Goal: Task Accomplishment & Management: Manage account settings

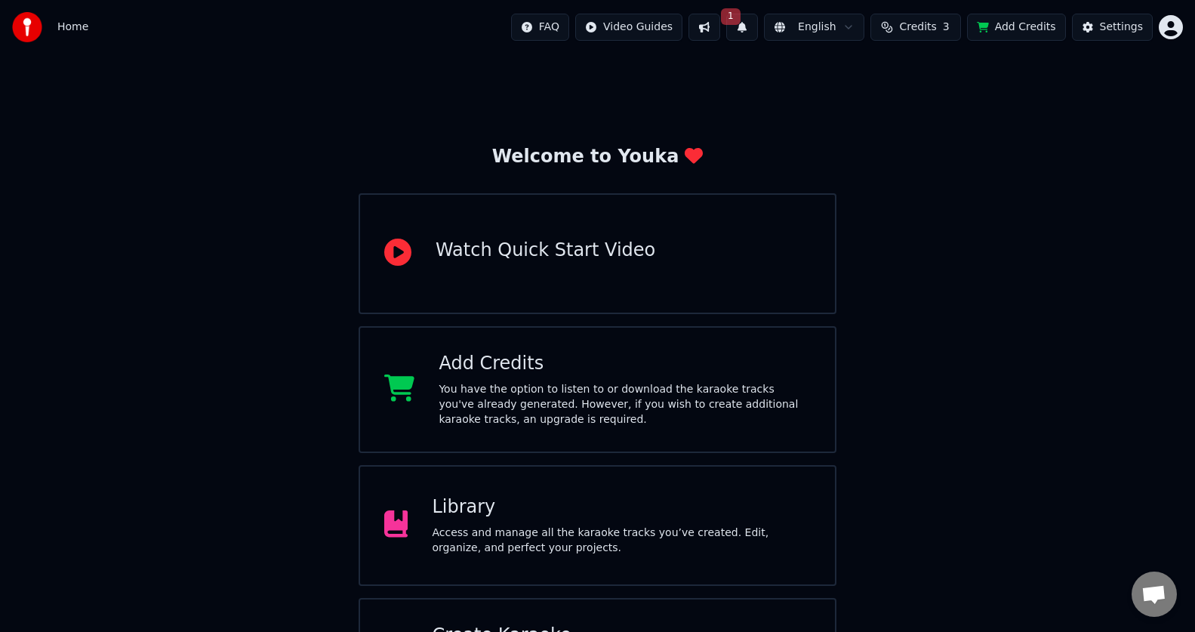
click at [720, 28] on button at bounding box center [705, 27] width 32 height 27
click at [758, 27] on button "1" at bounding box center [742, 27] width 32 height 27
click at [865, 71] on button "Update" at bounding box center [863, 74] width 64 height 27
click at [758, 28] on button at bounding box center [742, 27] width 32 height 27
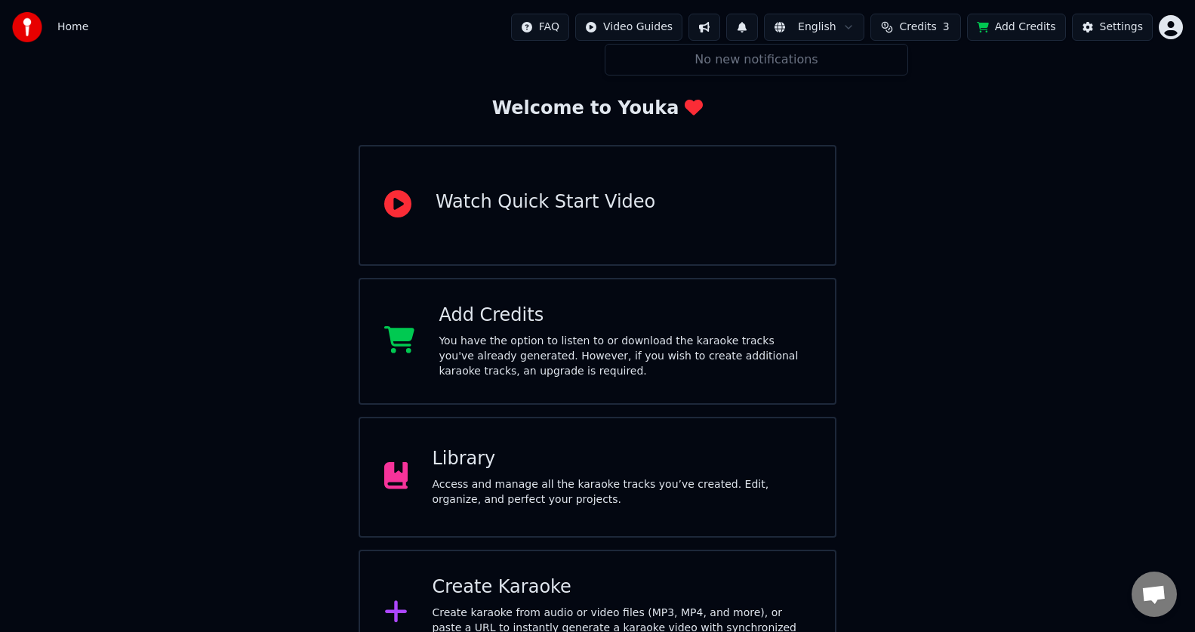
scroll to position [87, 0]
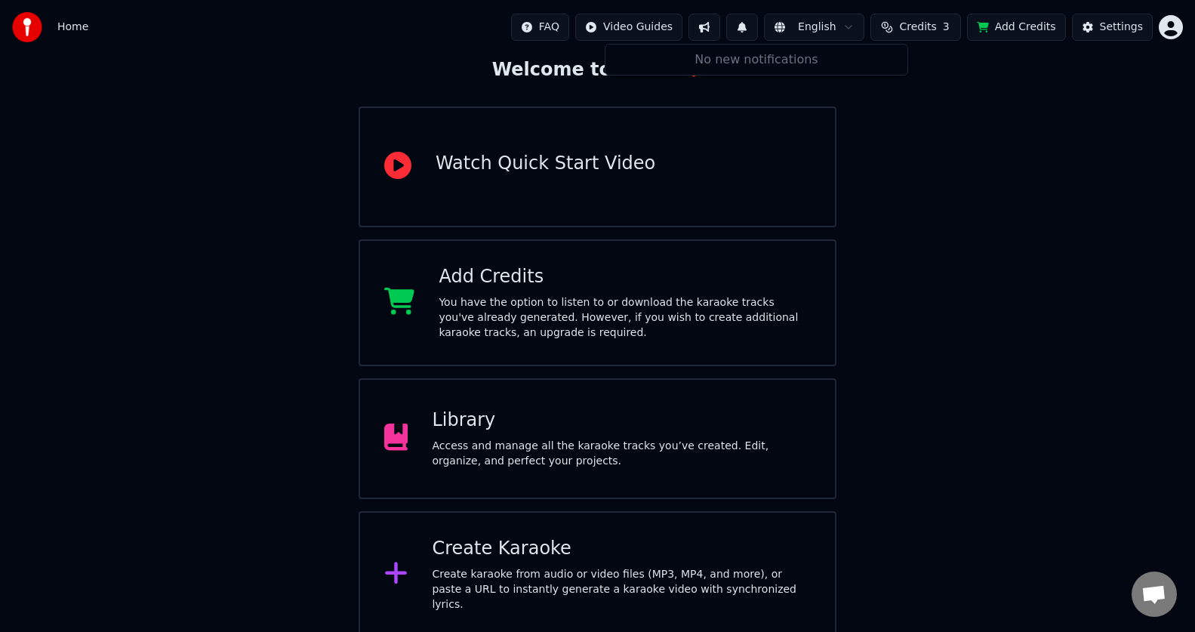
click at [513, 453] on div "Access and manage all the karaoke tracks you’ve created. Edit, organize, and pe…" at bounding box center [621, 454] width 379 height 30
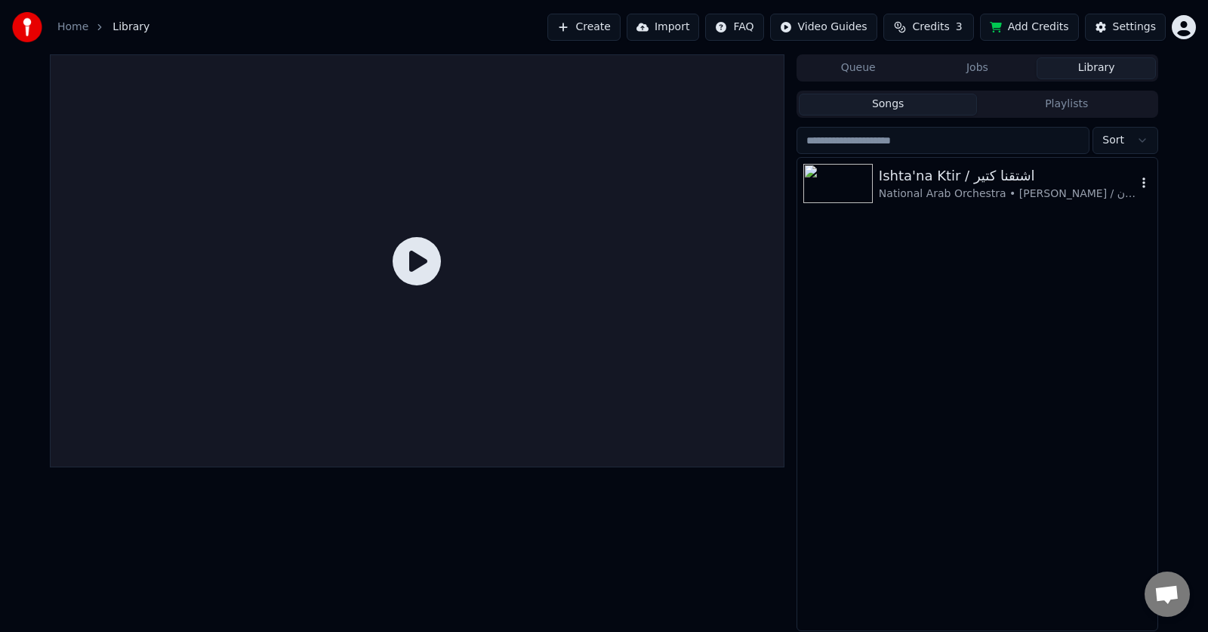
click at [851, 175] on img at bounding box center [837, 183] width 69 height 39
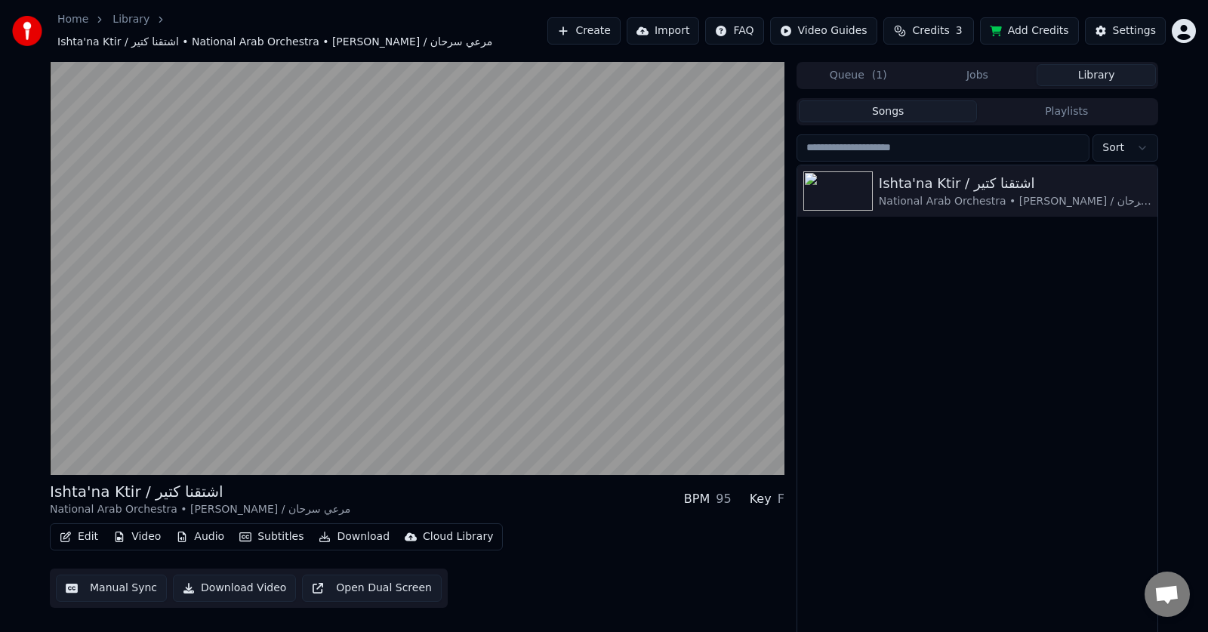
click at [552, 571] on div "Edit Video Audio Subtitles Download Cloud Library Manual Sync Download Video Op…" at bounding box center [417, 565] width 735 height 85
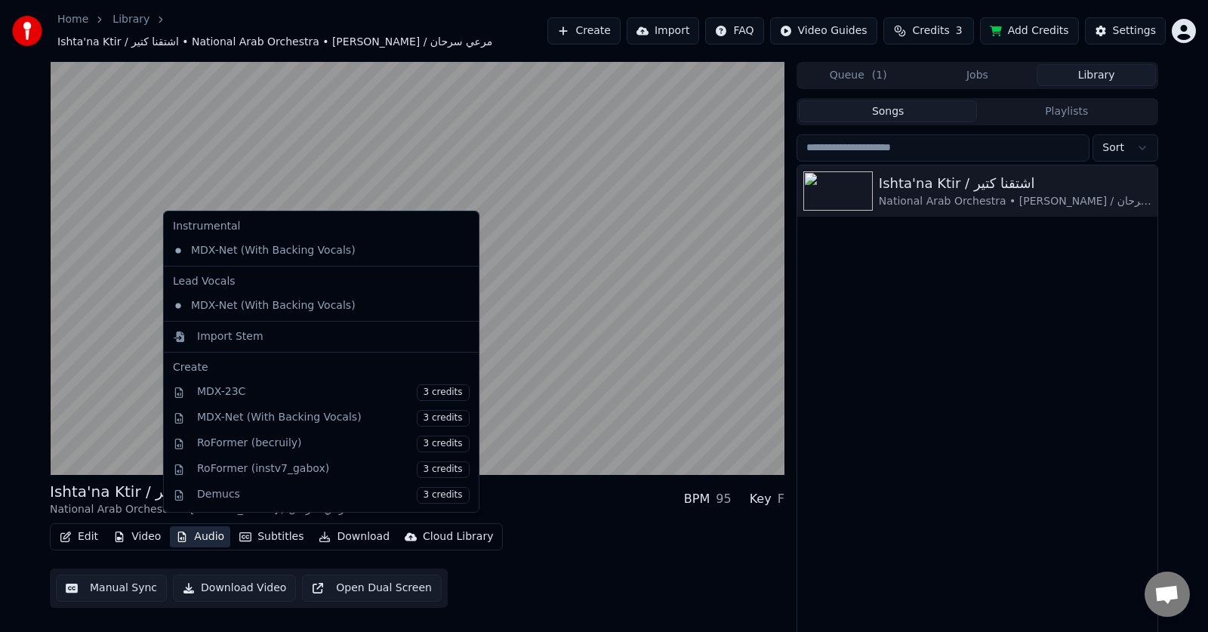
click at [199, 526] on button "Audio" at bounding box center [200, 536] width 60 height 21
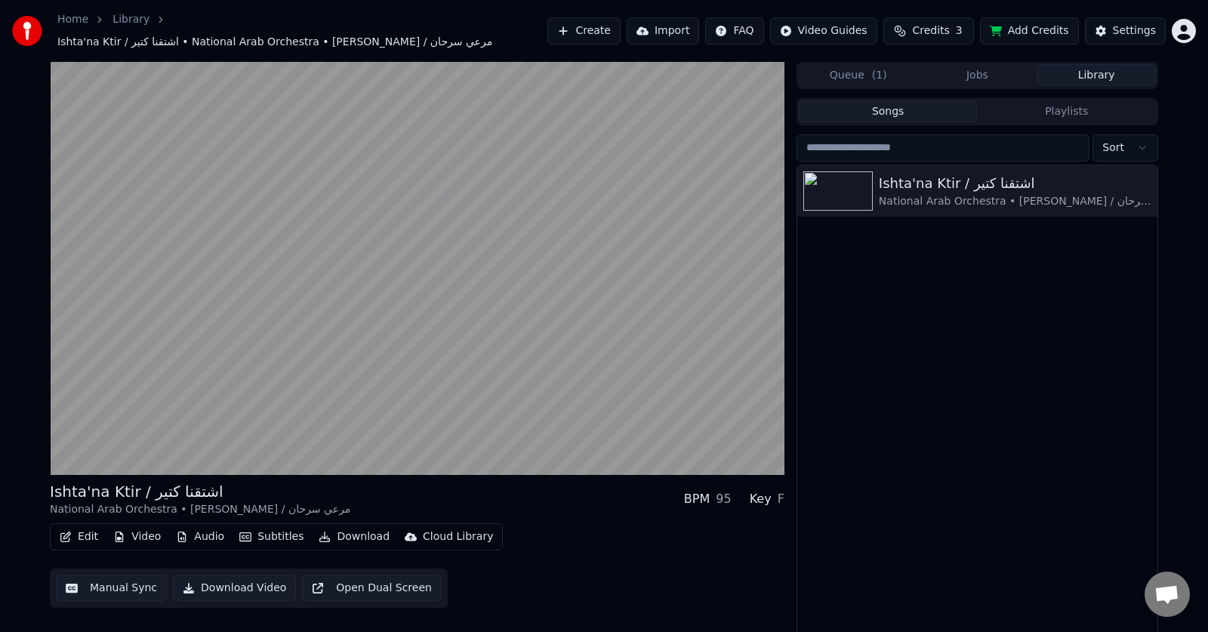
click at [580, 591] on div "Edit Video Audio Subtitles Download Cloud Library Manual Sync Download Video Op…" at bounding box center [417, 565] width 735 height 85
click at [782, 491] on div "F" at bounding box center [781, 499] width 7 height 18
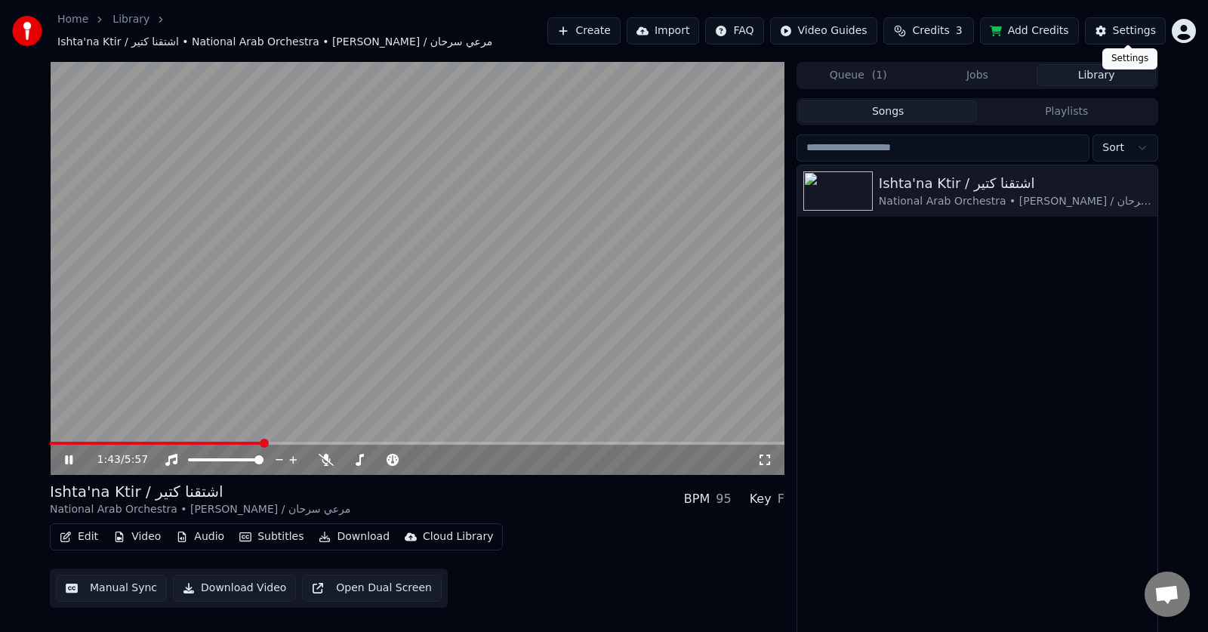
click at [1108, 27] on button "Settings" at bounding box center [1125, 30] width 81 height 27
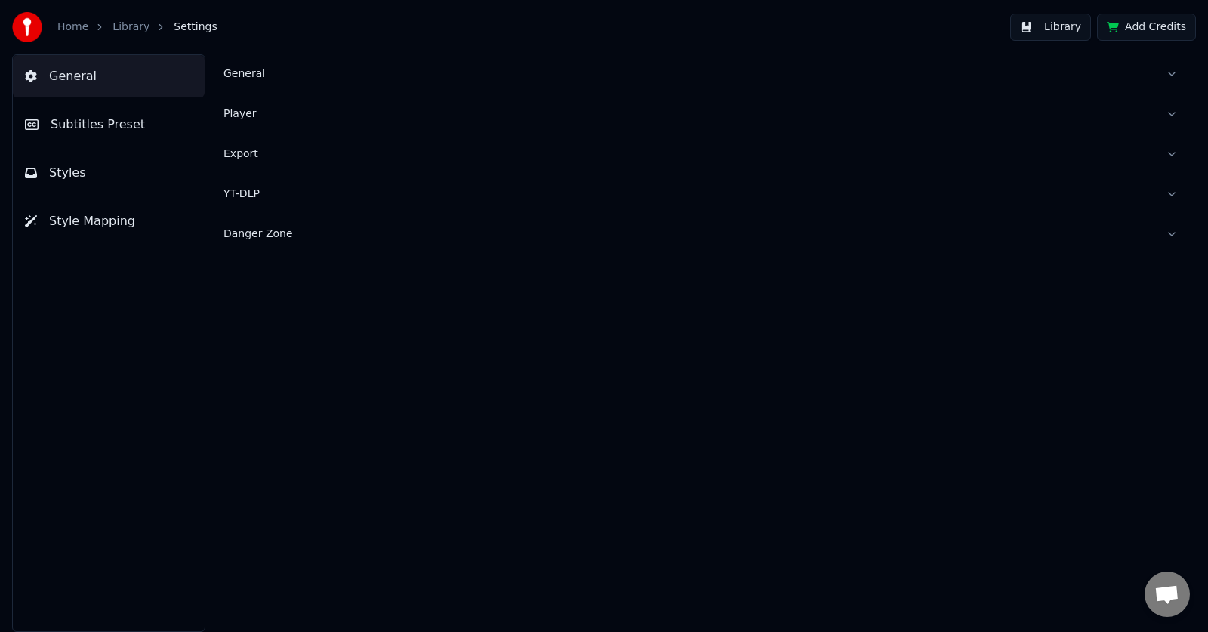
click at [75, 128] on span "Subtitles Preset" at bounding box center [98, 125] width 94 height 18
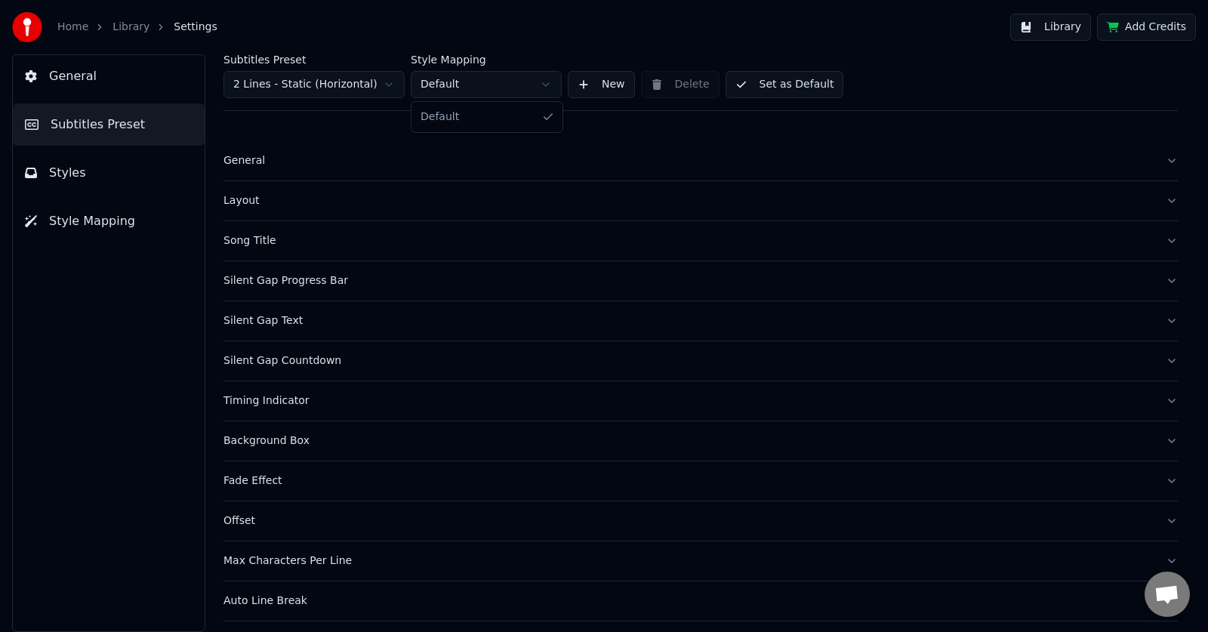
click at [473, 84] on html "Home Library Settings Library Add Credits General Subtitles Preset Styles Style…" at bounding box center [604, 316] width 1208 height 632
click at [616, 171] on button "General" at bounding box center [701, 160] width 954 height 39
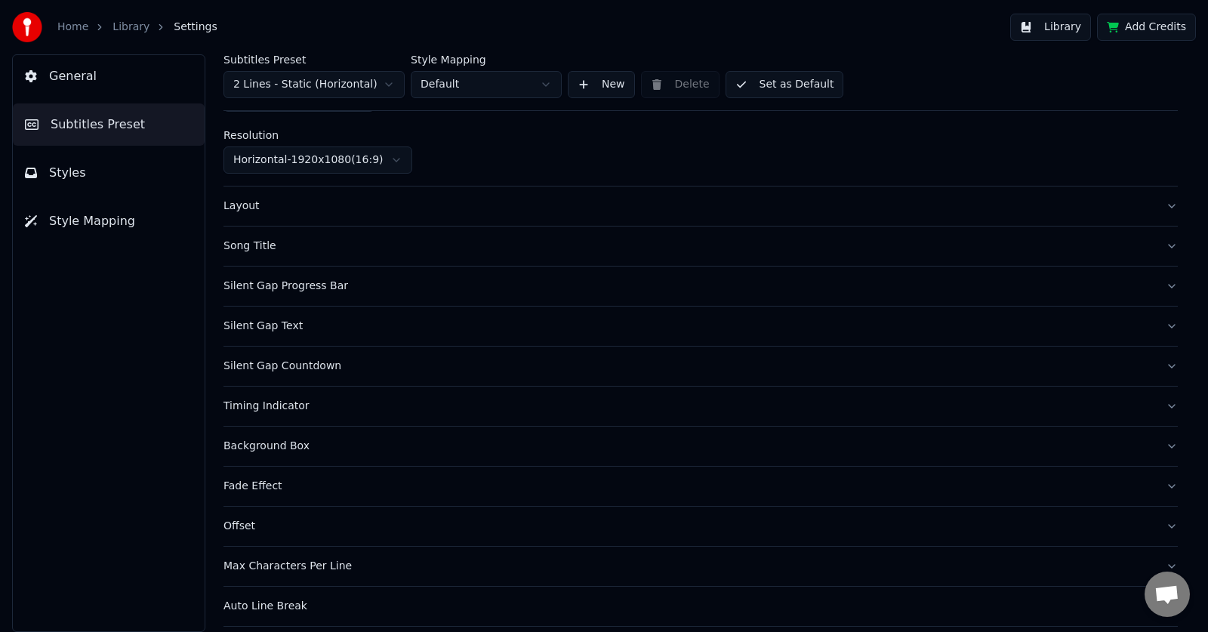
scroll to position [159, 0]
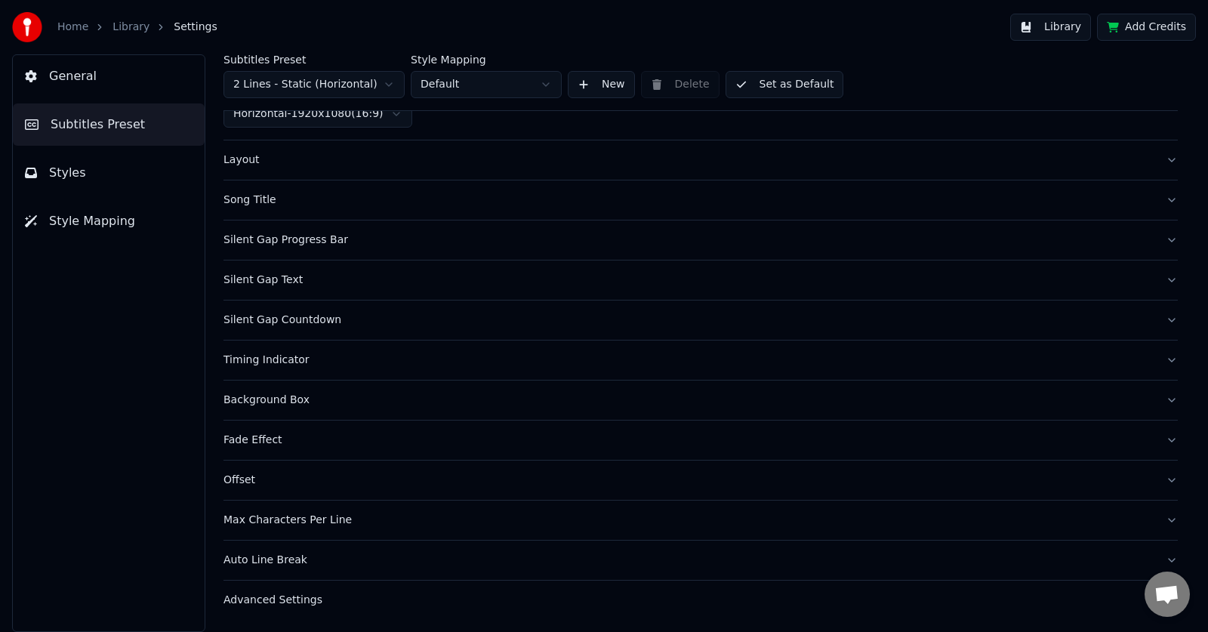
click at [692, 171] on button "Layout" at bounding box center [701, 159] width 954 height 39
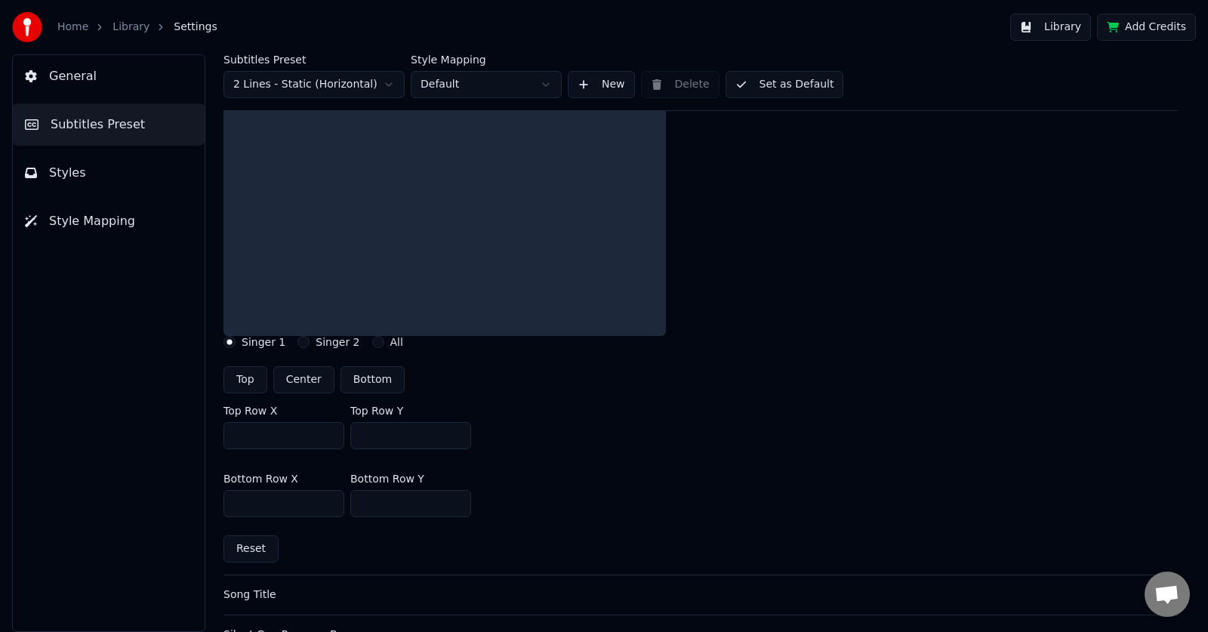
click at [1161, 159] on div at bounding box center [701, 209] width 954 height 253
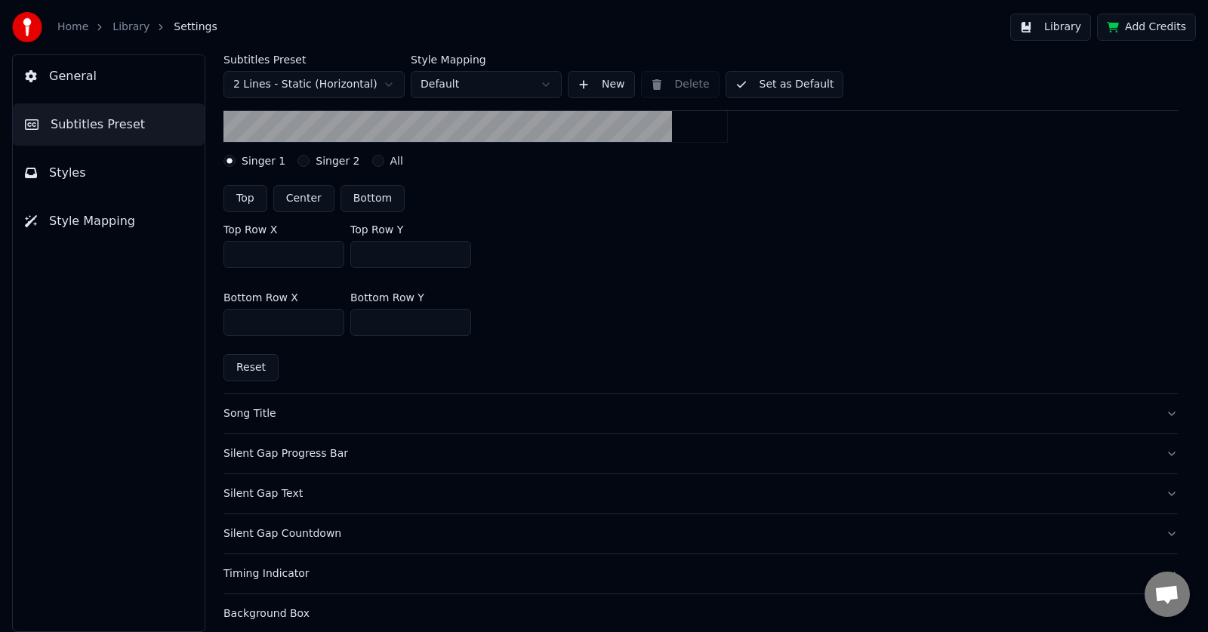
scroll to position [368, 0]
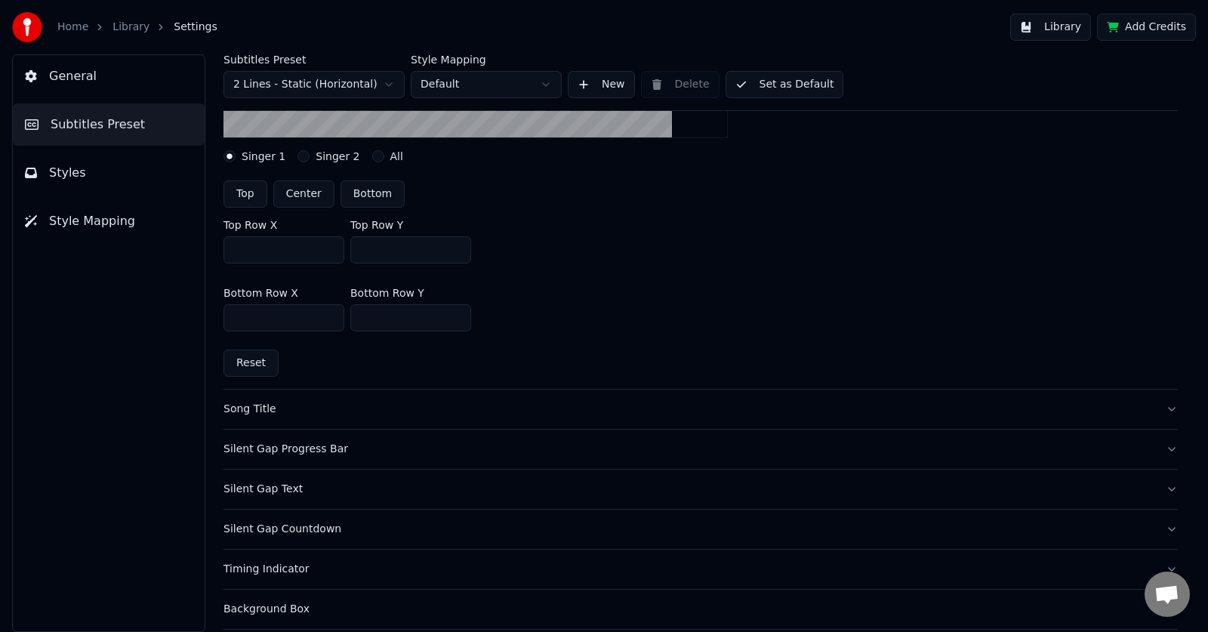
click at [695, 412] on div "Song Title" at bounding box center [689, 409] width 930 height 15
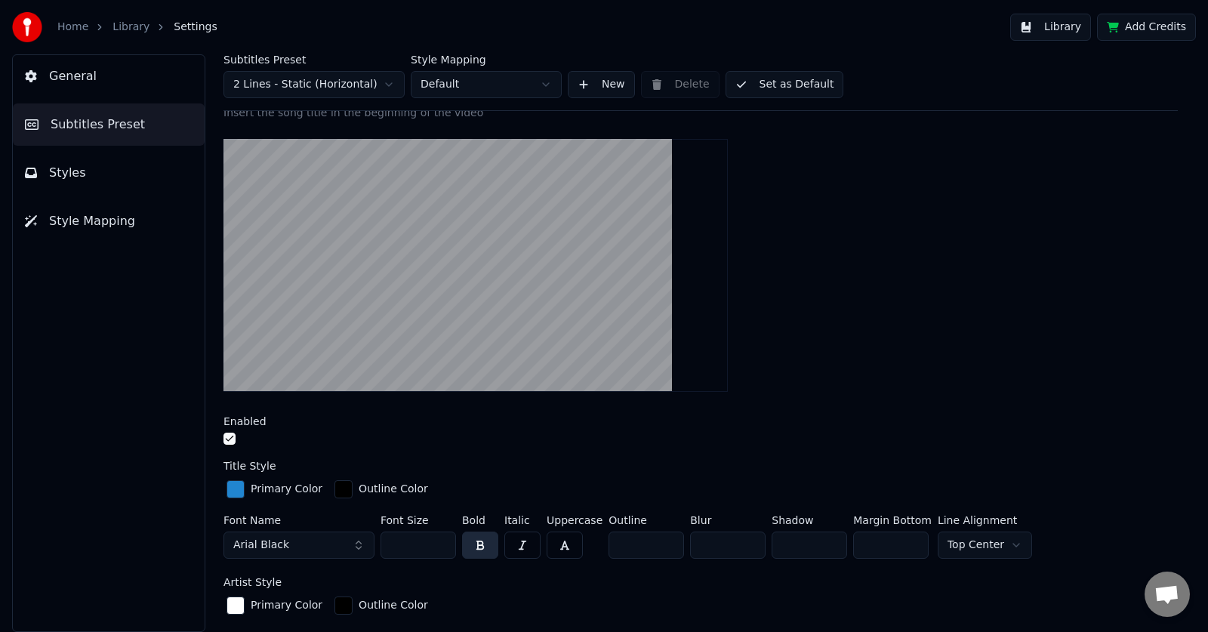
scroll to position [168, 0]
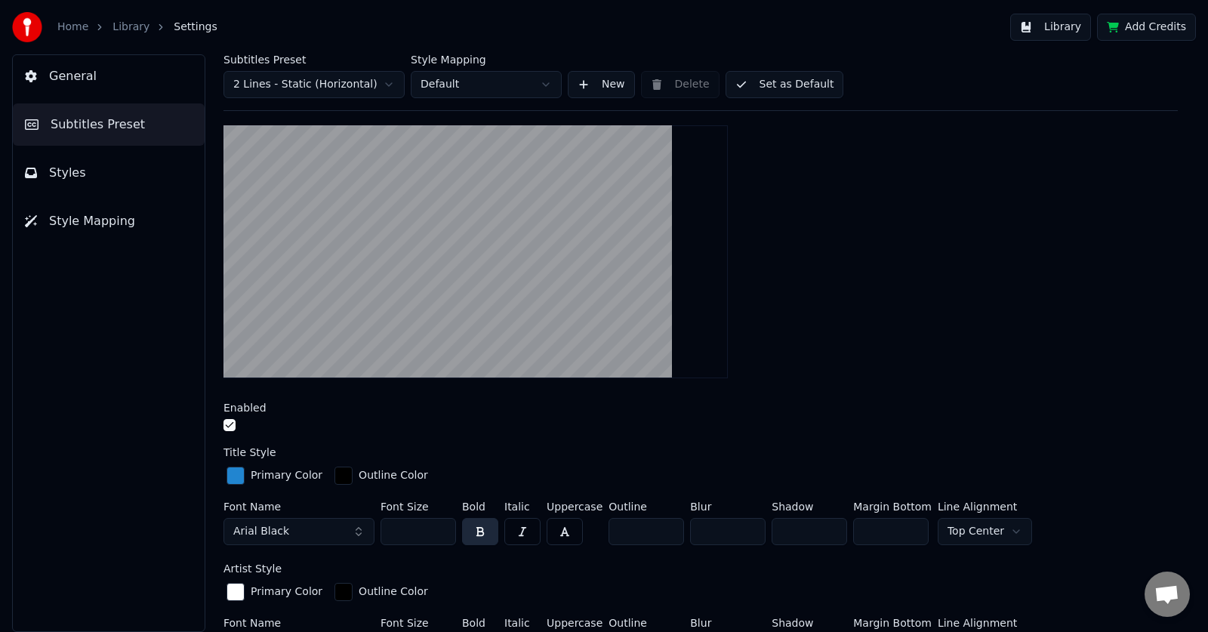
click at [229, 427] on button "button" at bounding box center [230, 425] width 12 height 12
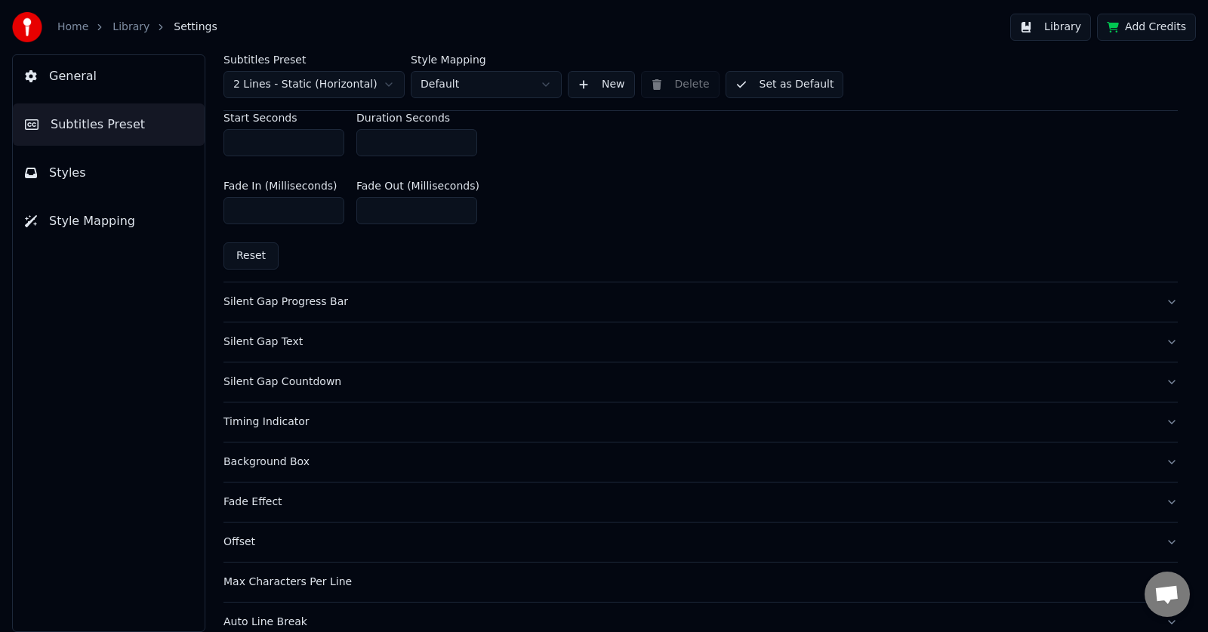
scroll to position [739, 0]
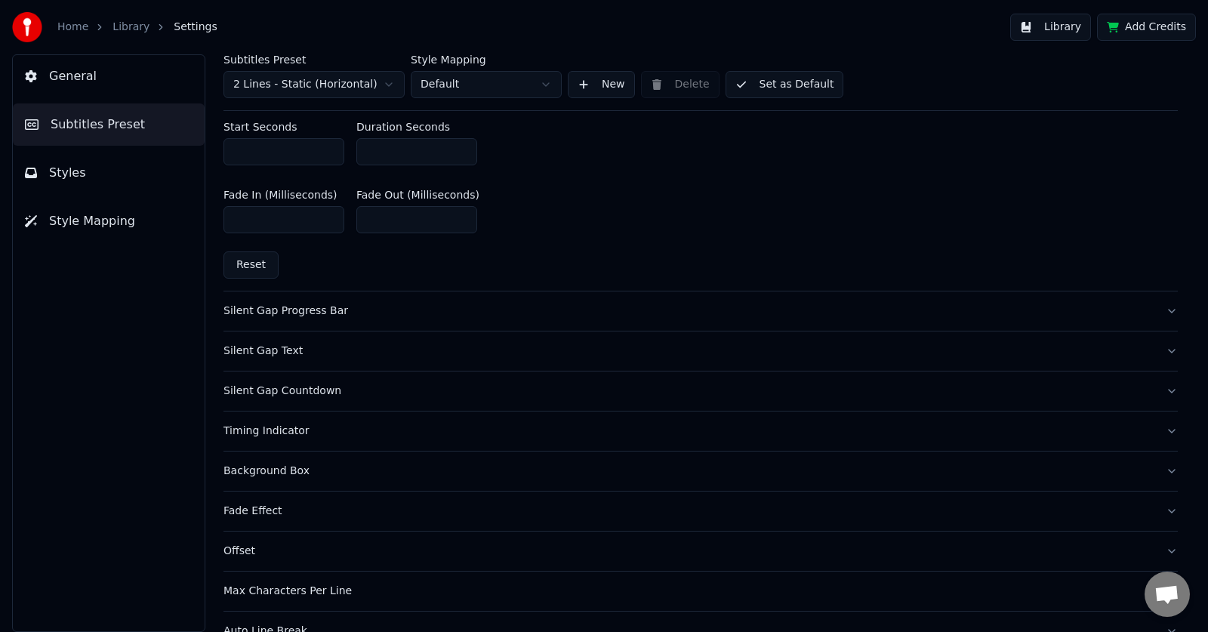
click at [1160, 307] on button "Silent Gap Progress Bar" at bounding box center [701, 310] width 954 height 39
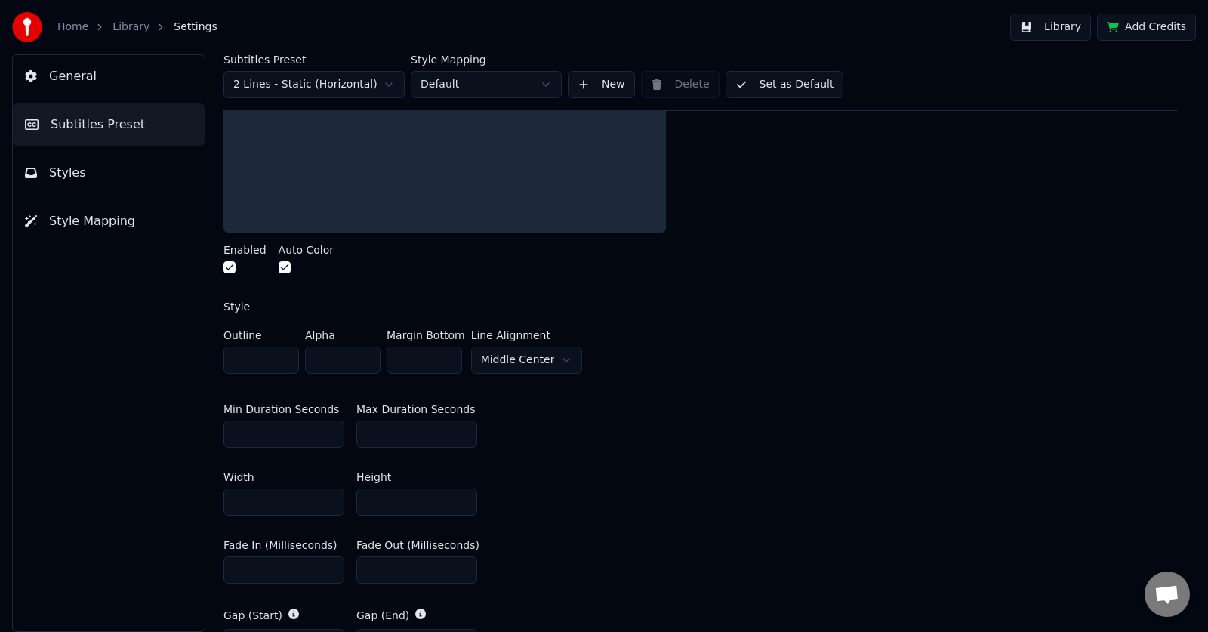
scroll to position [338, 0]
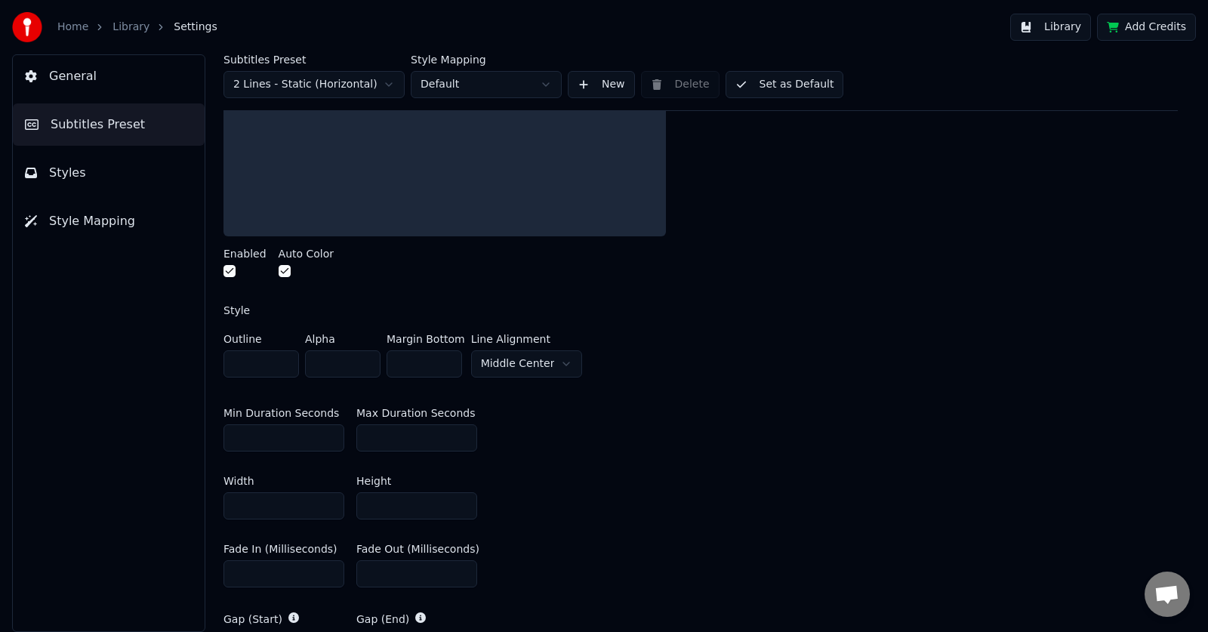
click at [228, 272] on button "button" at bounding box center [230, 271] width 12 height 12
click at [279, 271] on button "button" at bounding box center [285, 271] width 12 height 12
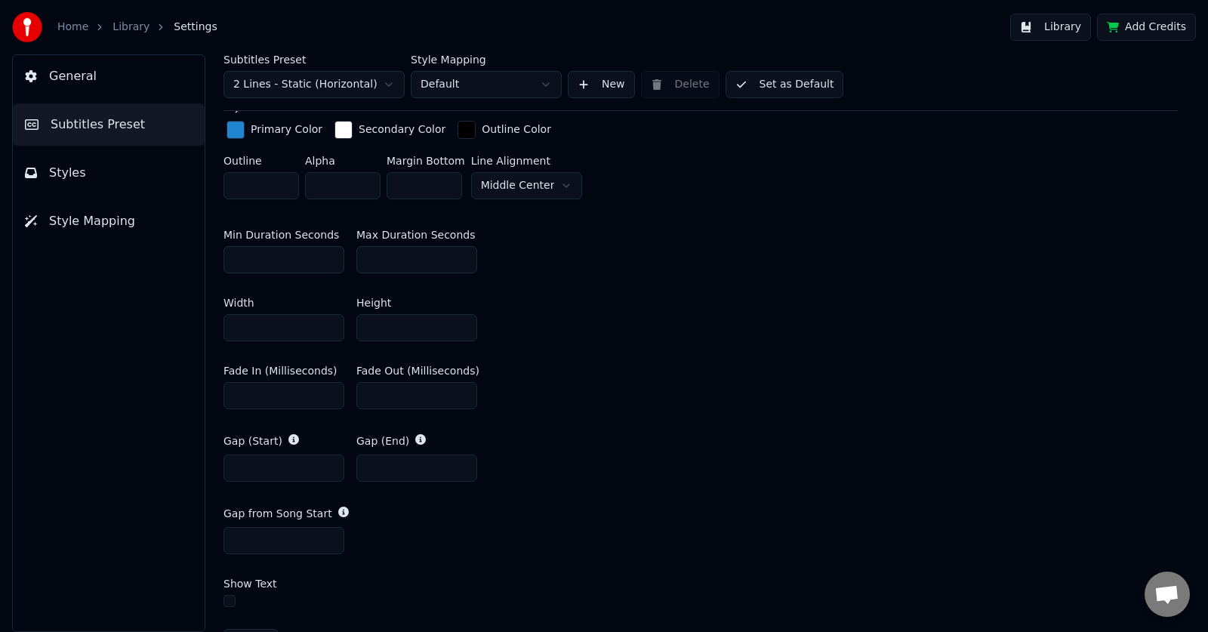
scroll to position [543, 0]
click at [83, 230] on span "Style Mapping" at bounding box center [92, 221] width 86 height 18
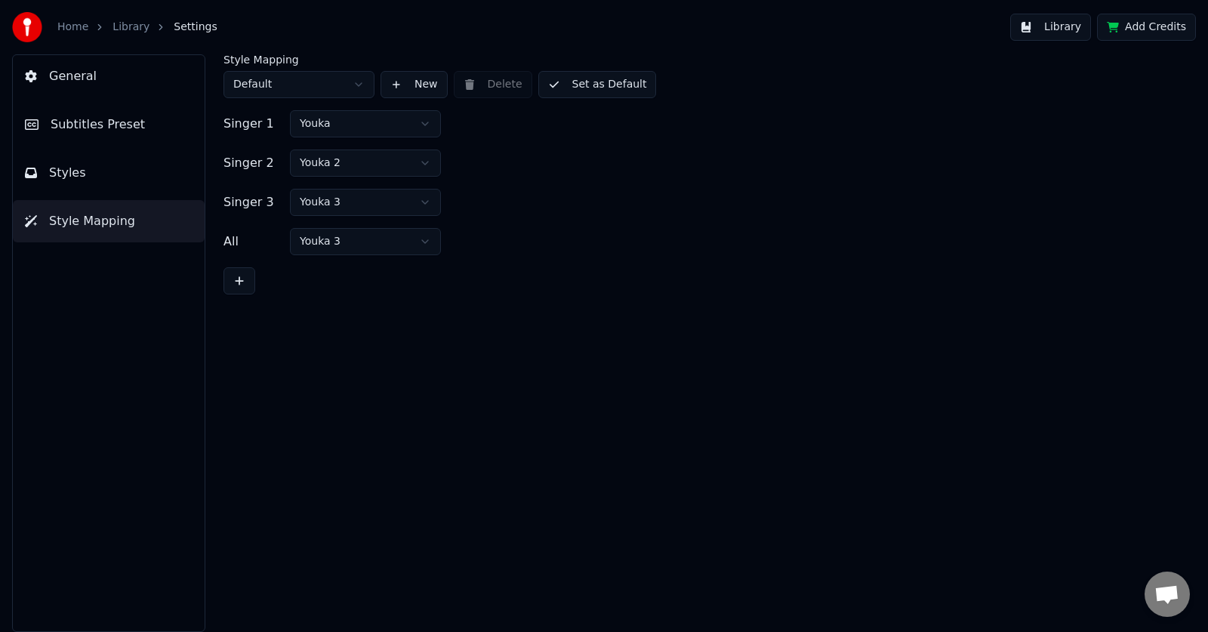
scroll to position [0, 0]
click at [313, 85] on html "Home Library Settings Library Add Credits General Subtitles Preset Styles Style…" at bounding box center [604, 316] width 1208 height 632
click at [332, 126] on html "Home Library Settings Library Add Credits General Subtitles Preset Styles Style…" at bounding box center [604, 316] width 1208 height 632
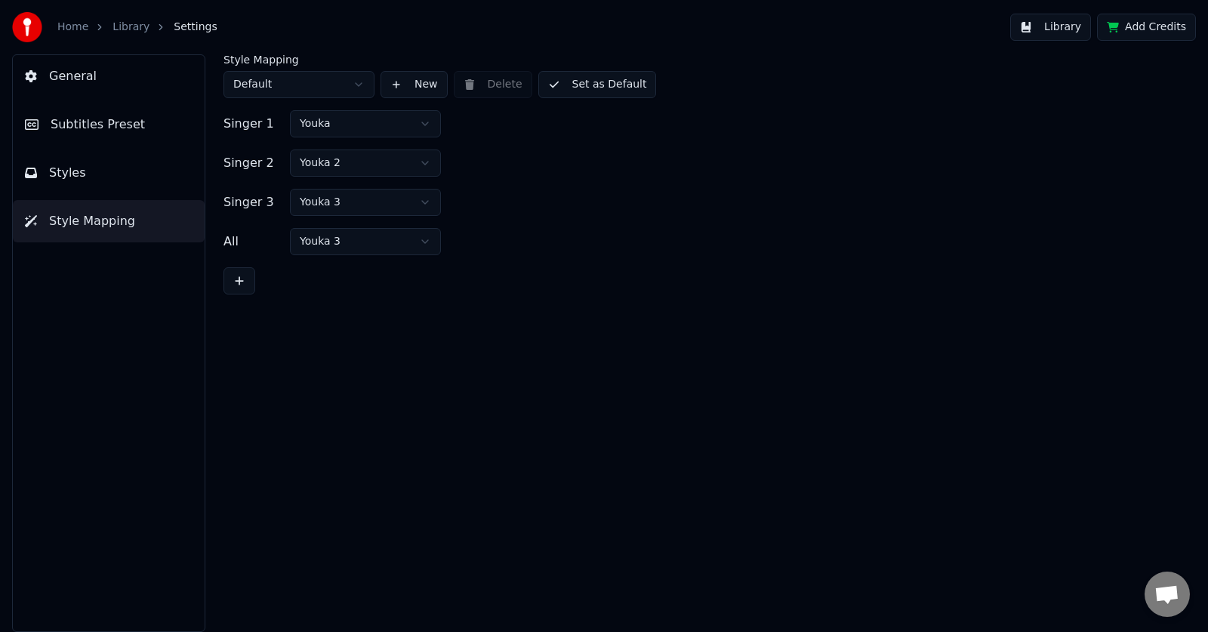
click at [100, 69] on button "General" at bounding box center [109, 76] width 192 height 42
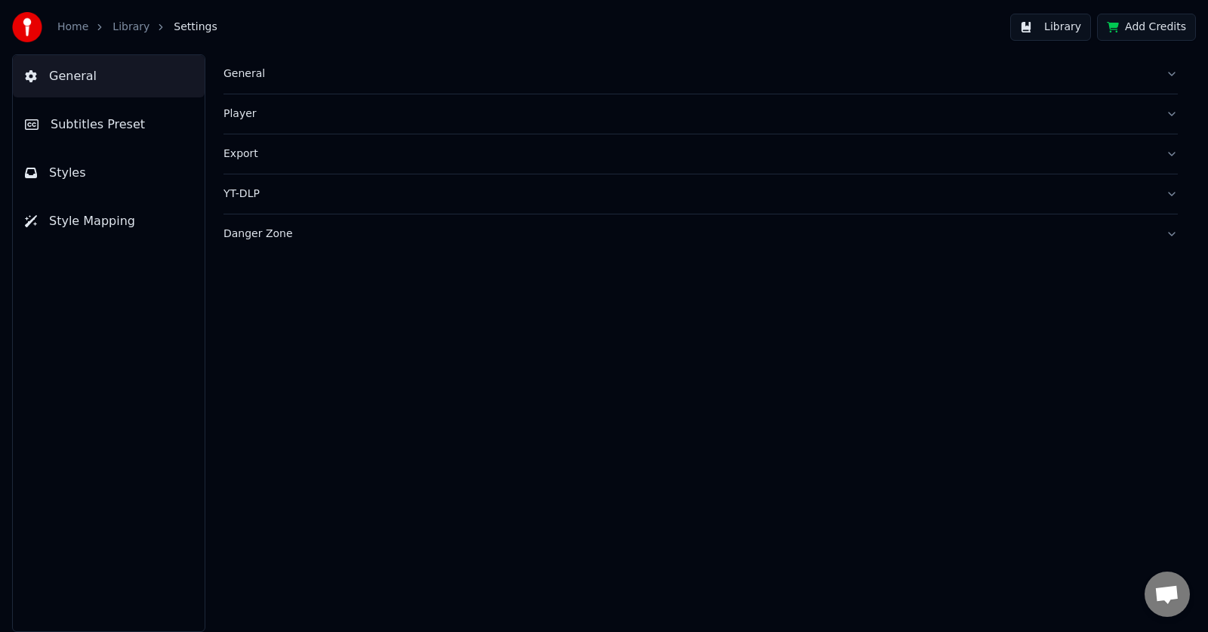
click at [266, 236] on div "Danger Zone" at bounding box center [689, 234] width 930 height 15
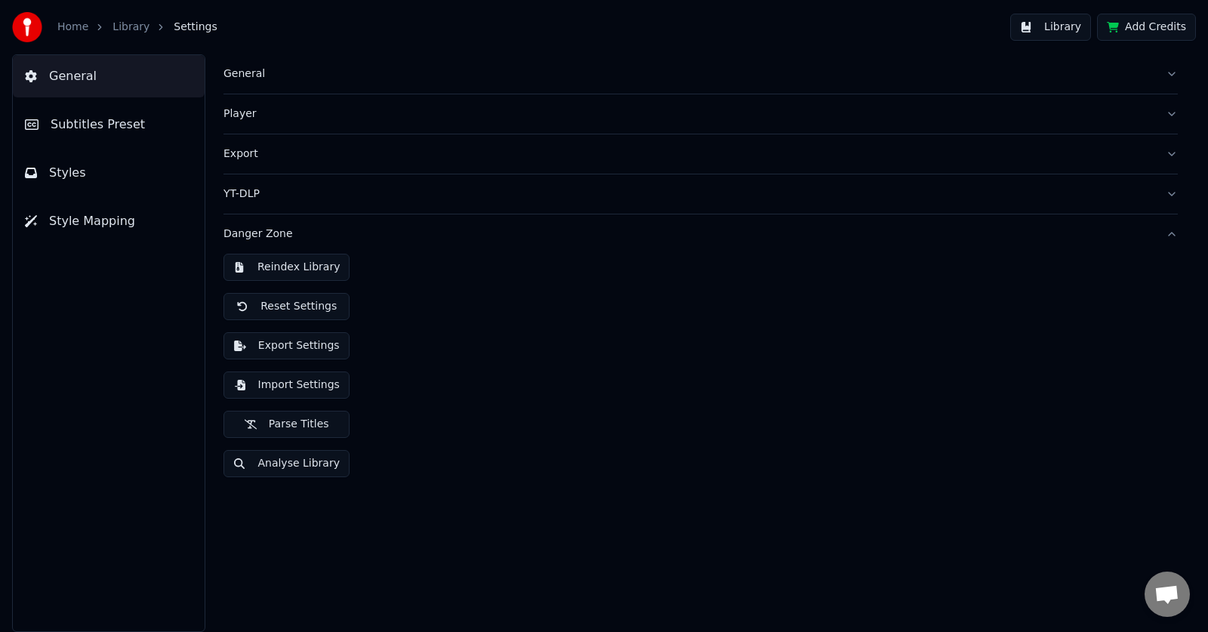
click at [307, 467] on button "Analyse Library" at bounding box center [287, 463] width 126 height 27
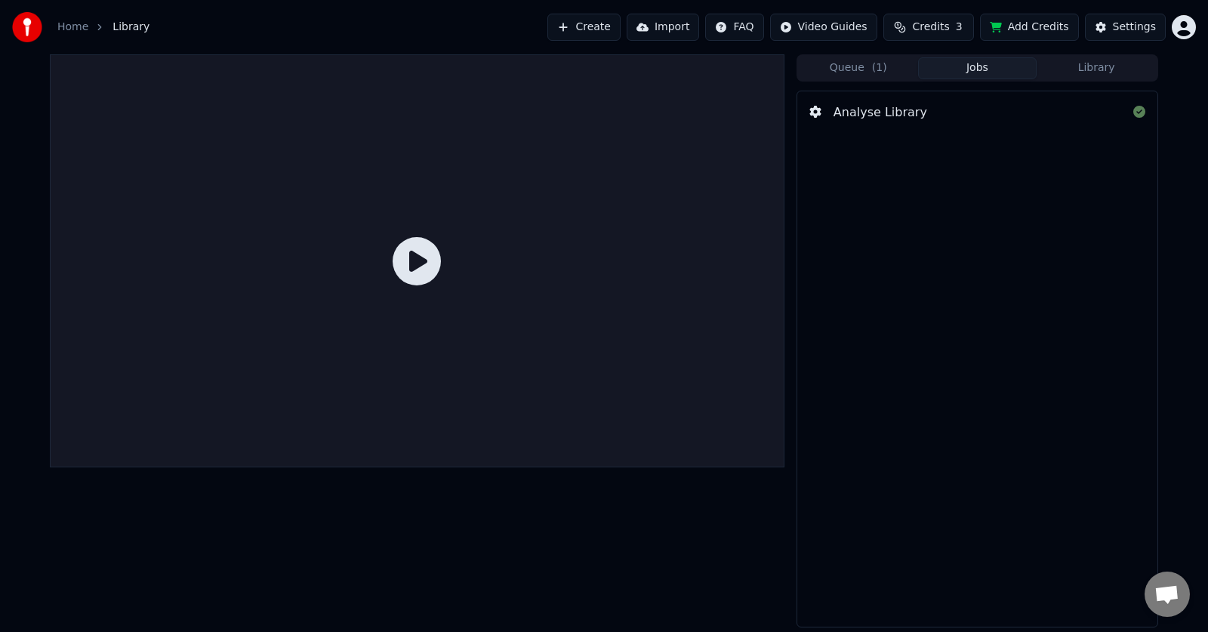
click at [410, 282] on icon at bounding box center [417, 261] width 48 height 48
click at [1013, 35] on button "Add Credits" at bounding box center [1029, 27] width 99 height 27
